Goal: Information Seeking & Learning: Learn about a topic

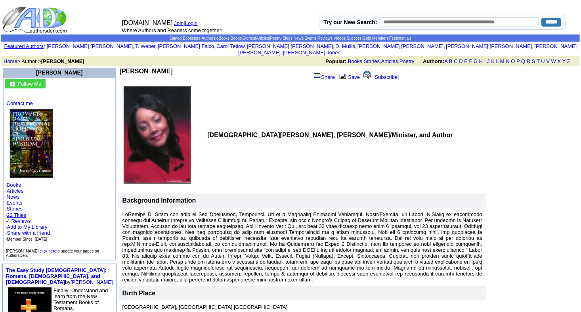
click at [23, 212] on link "22 Titles" at bounding box center [16, 215] width 19 height 6
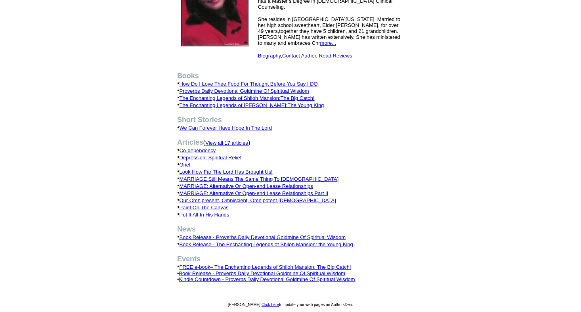
scroll to position [143, 0]
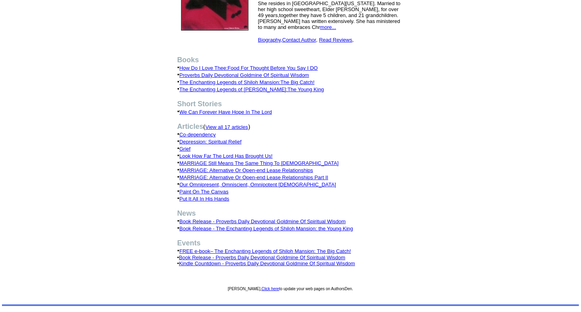
click at [233, 124] on font "View all 17 articles" at bounding box center [226, 127] width 42 height 6
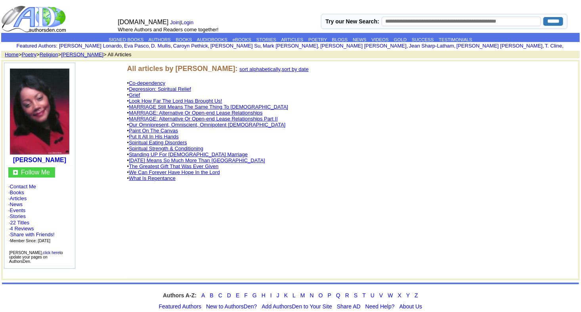
click at [162, 82] on link "Co-dependency" at bounding box center [147, 83] width 36 height 6
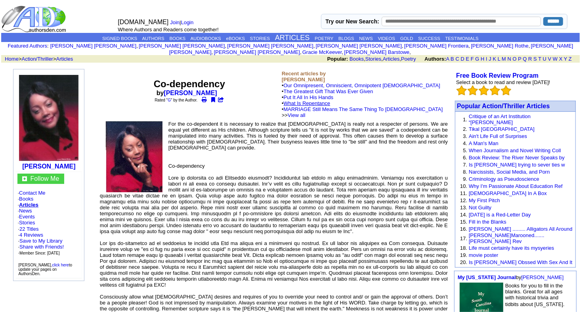
click at [305, 100] on link "What Is Repentance" at bounding box center [306, 103] width 47 height 6
